Goal: Task Accomplishment & Management: Use online tool/utility

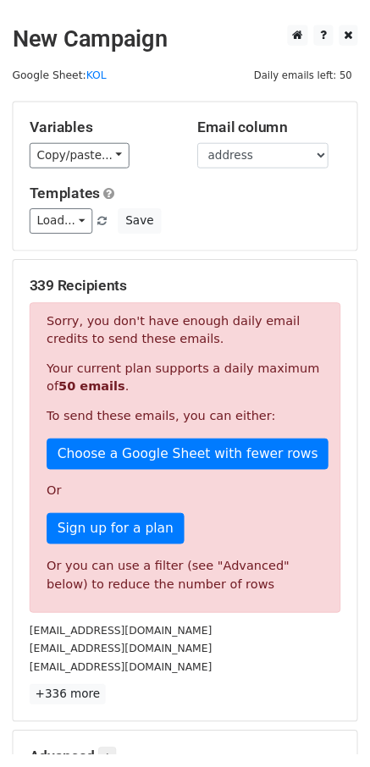
scroll to position [222, 0]
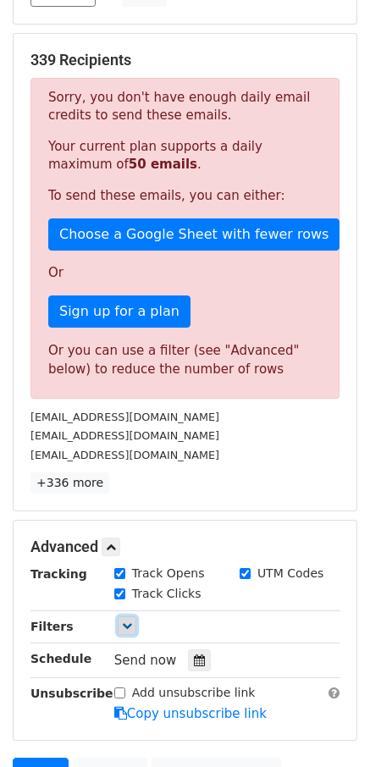
click at [131, 622] on icon at bounding box center [127, 626] width 10 height 10
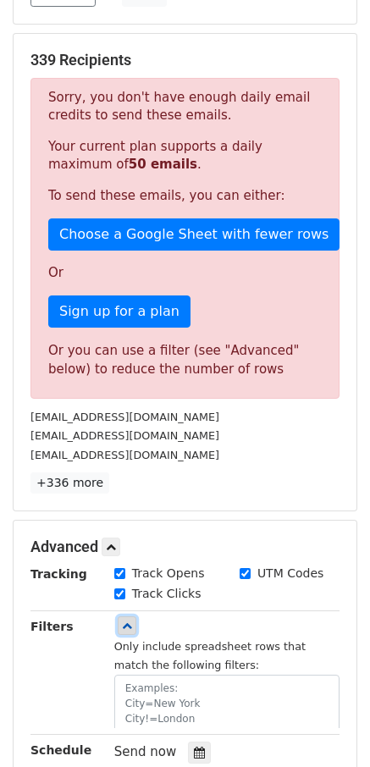
scroll to position [307, 0]
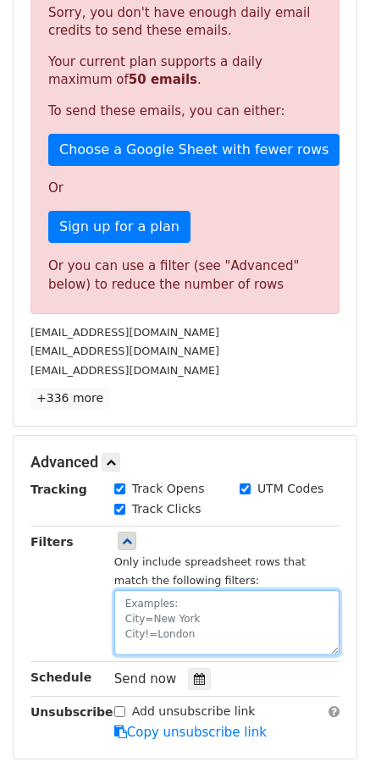
click at [152, 617] on textarea at bounding box center [226, 622] width 225 height 65
paste textarea "date"
paste textarea "[DATE]"
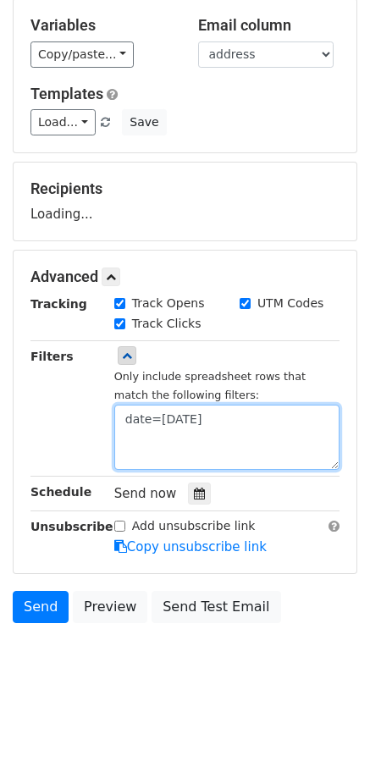
type textarea "date=[DATE]"
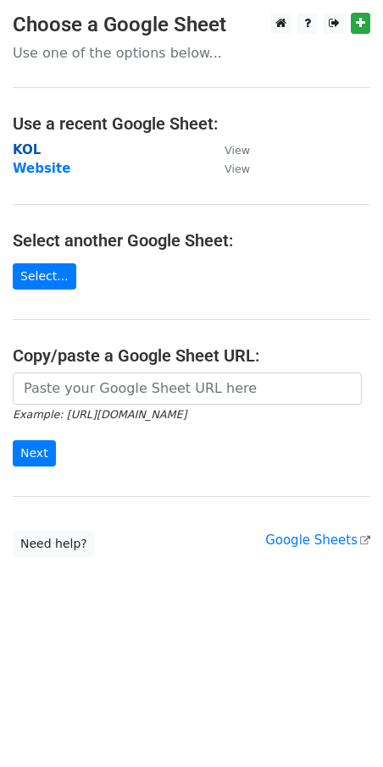
click at [30, 152] on strong "KOL" at bounding box center [27, 149] width 28 height 15
